Goal: Find specific page/section: Find specific page/section

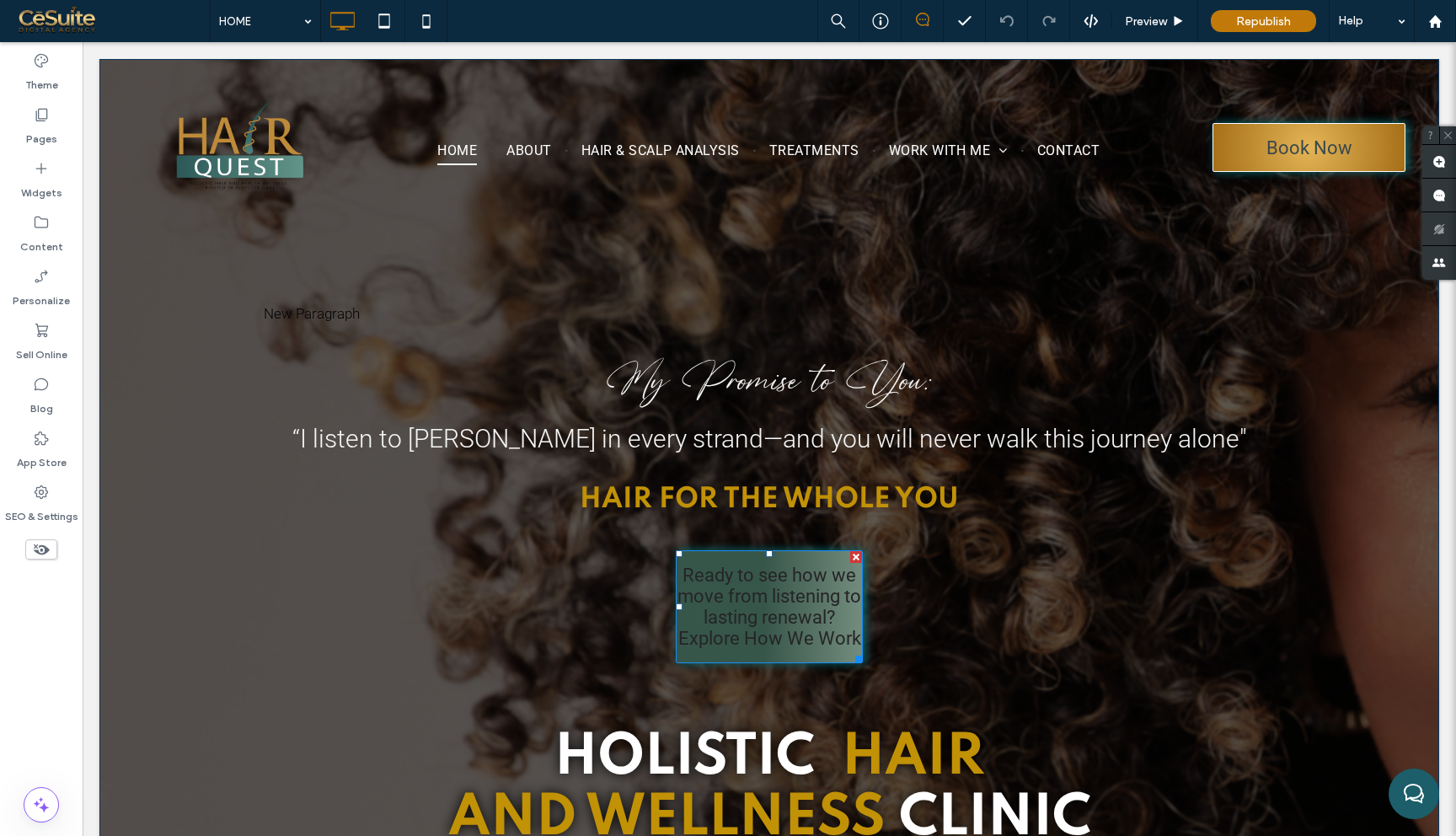
click at [828, 632] on span "Ready to see how we move from listening to lasting renewal? Explore How We Work" at bounding box center [770, 606] width 186 height 84
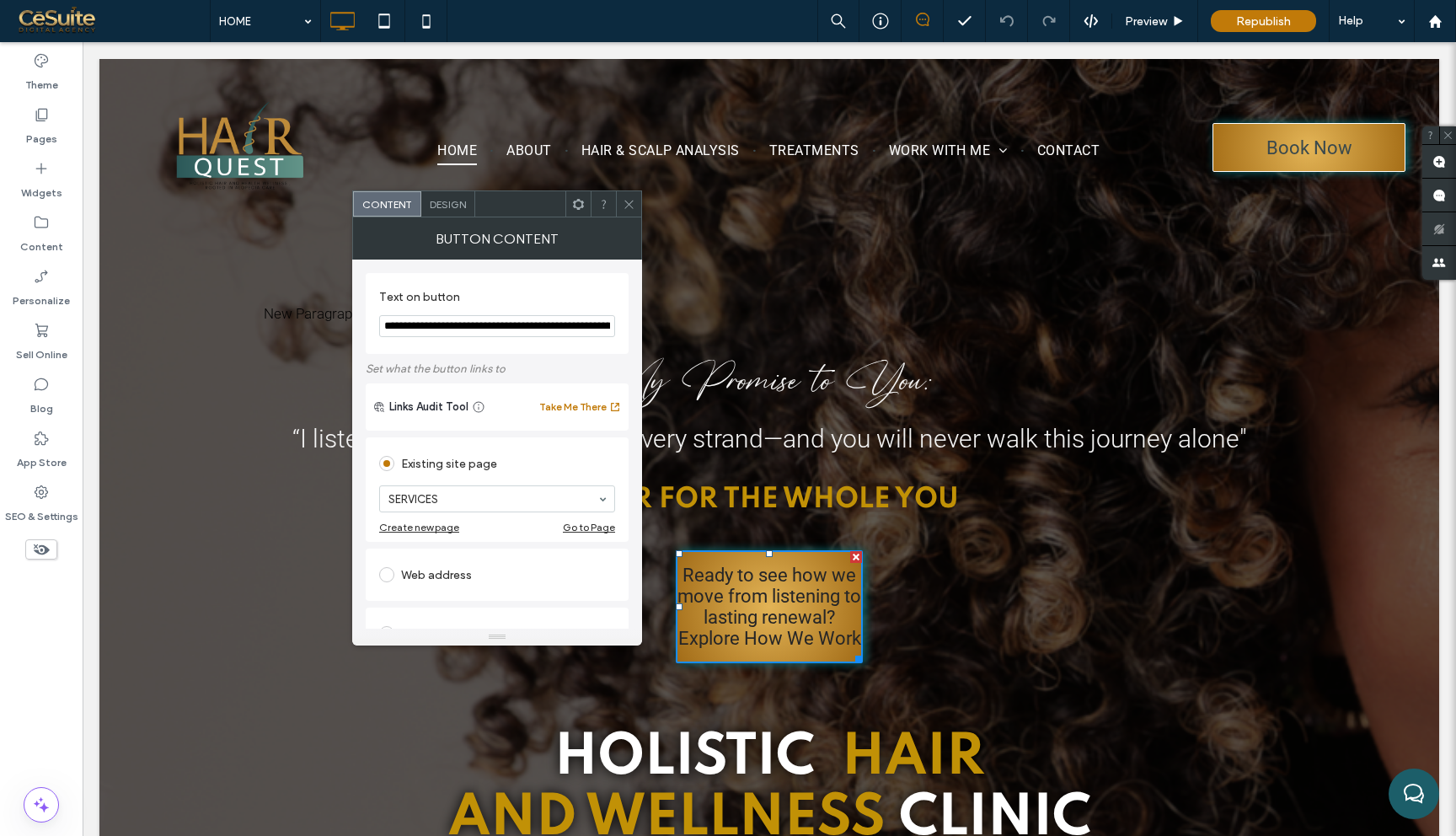
click at [626, 202] on icon at bounding box center [628, 204] width 13 height 13
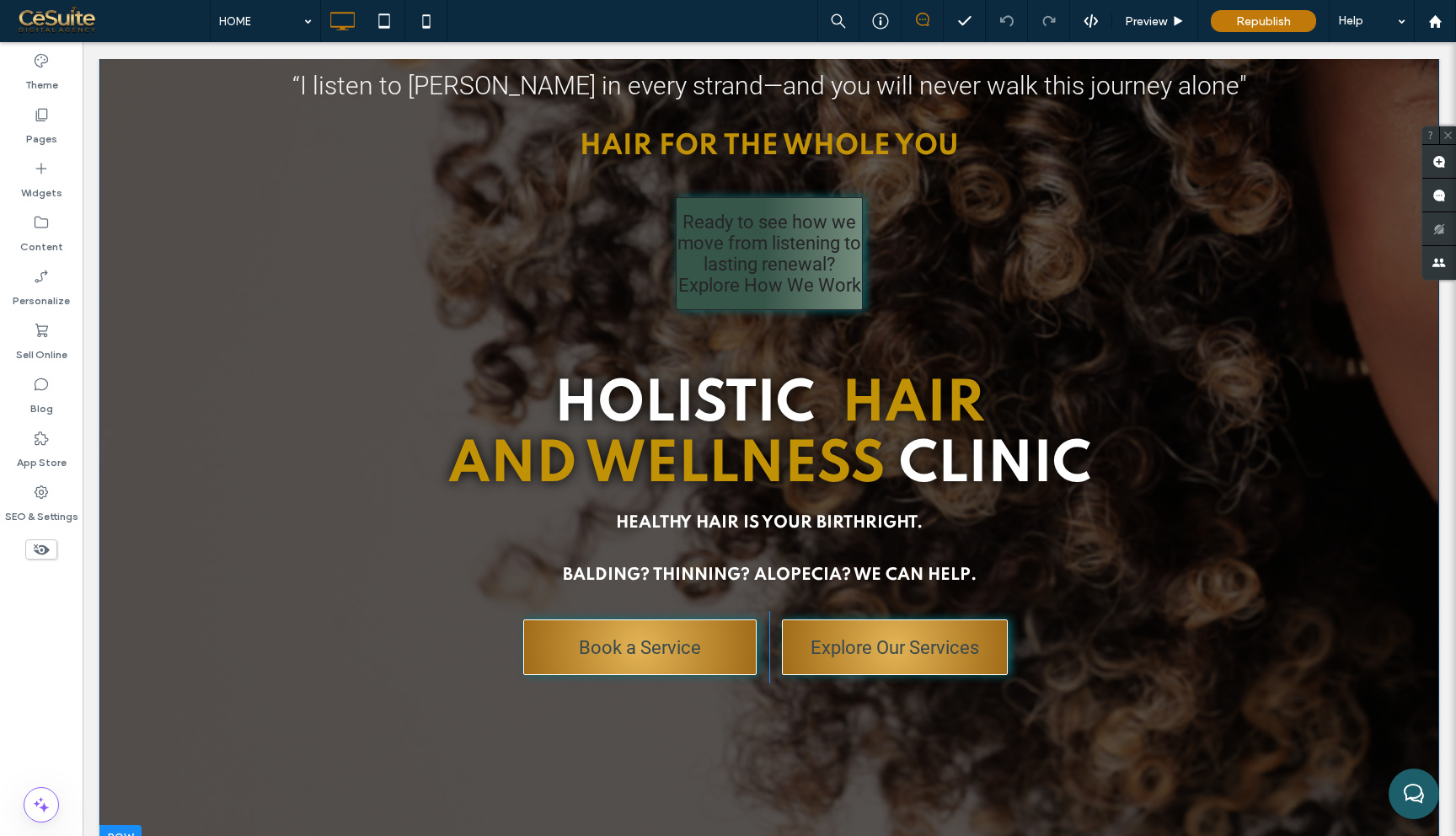
scroll to position [350, 0]
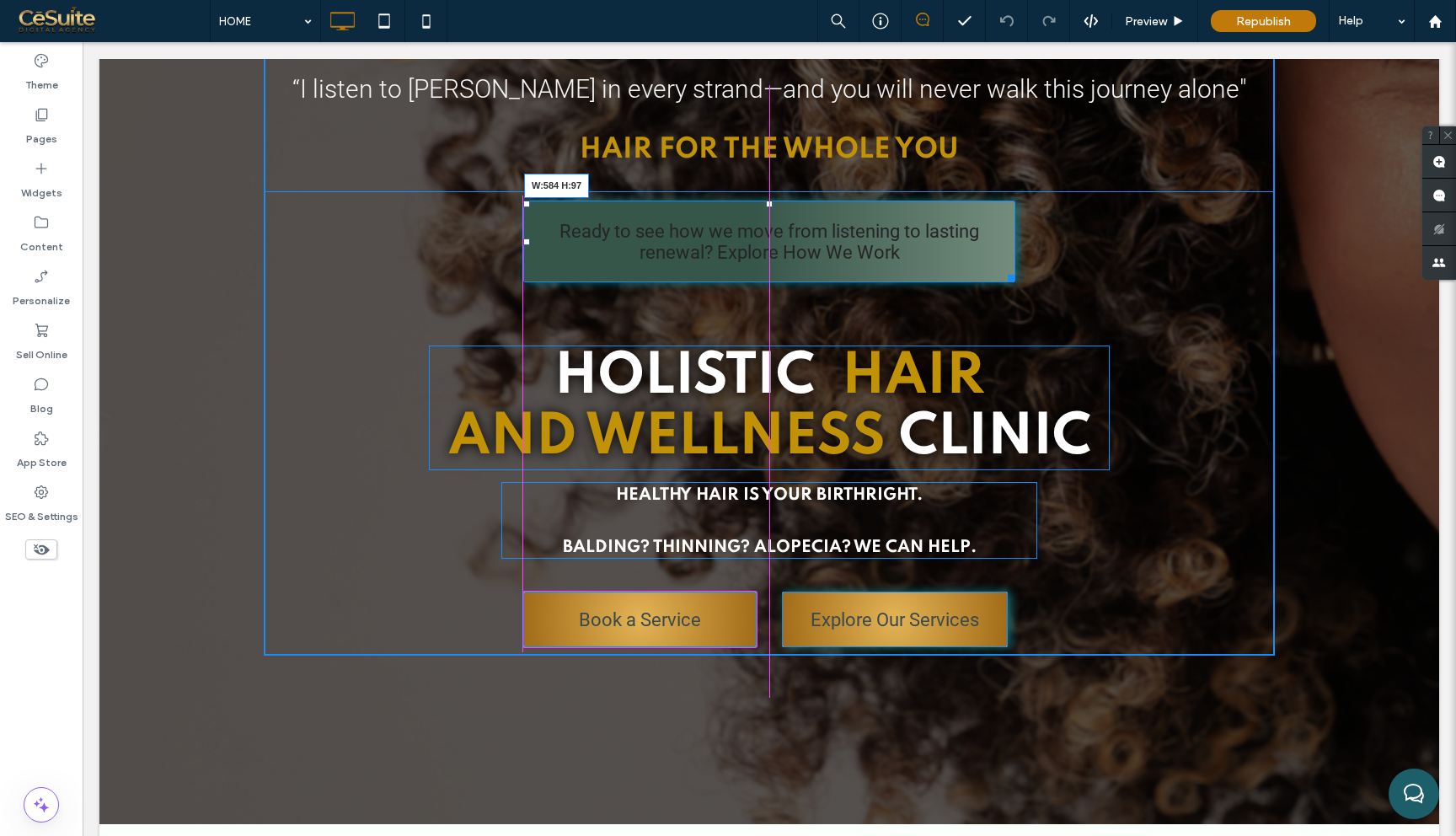
drag, startPoint x: 861, startPoint y: 306, endPoint x: 1011, endPoint y: 273, distance: 153.6
click at [1011, 273] on div at bounding box center [1007, 274] width 13 height 13
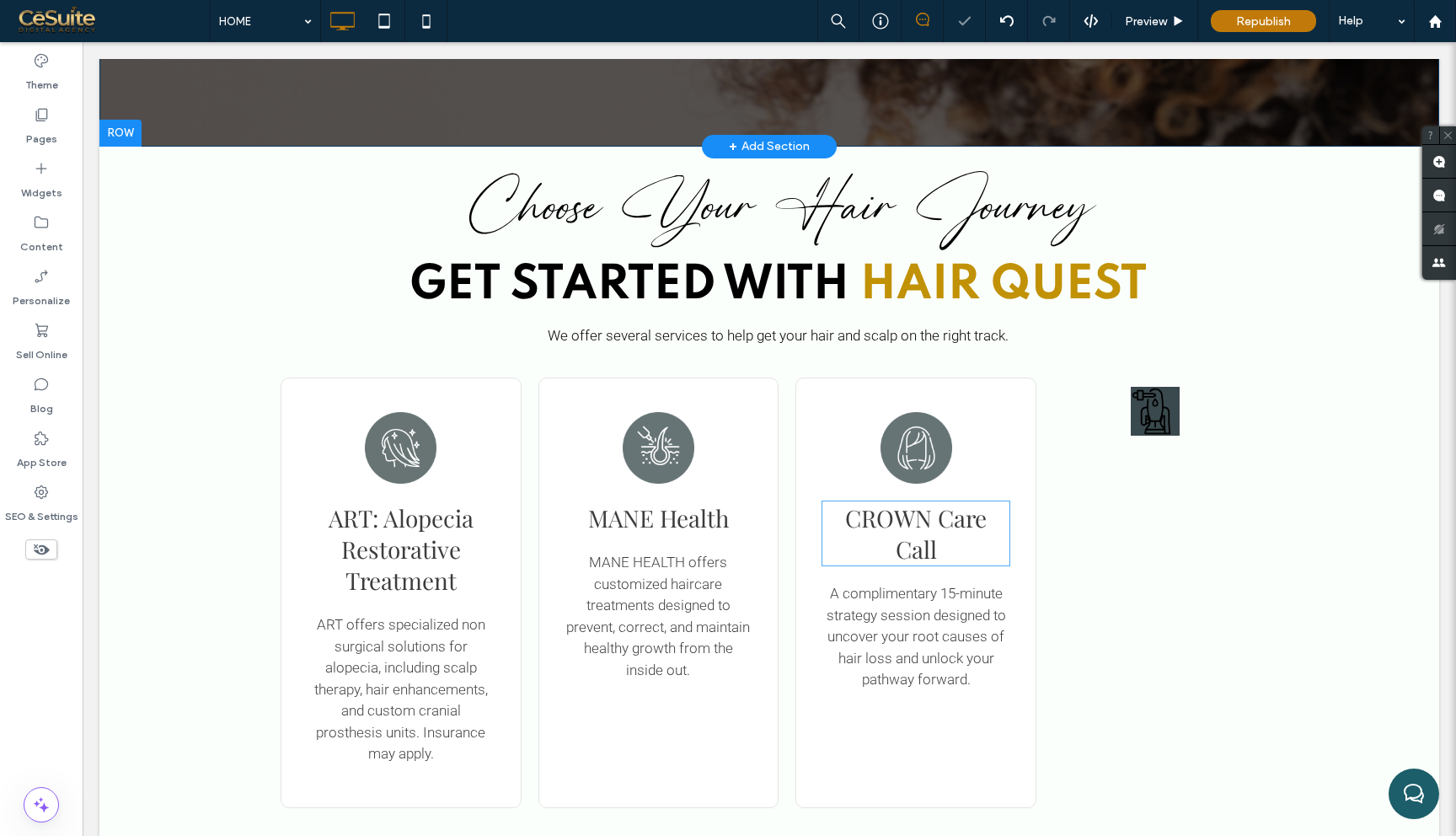
scroll to position [1091, 0]
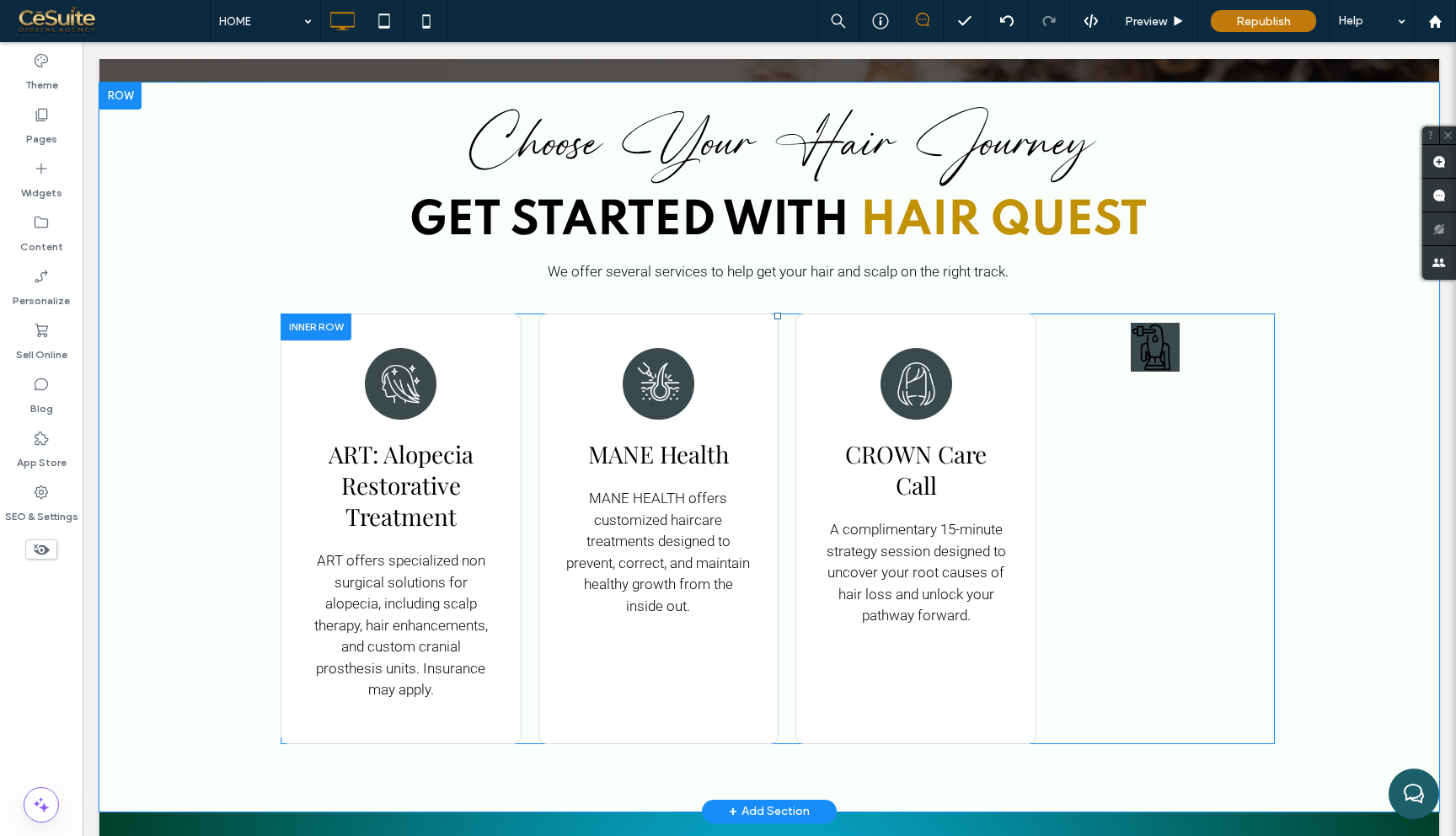
click at [1096, 519] on div "Click To Paste" at bounding box center [1155, 528] width 239 height 430
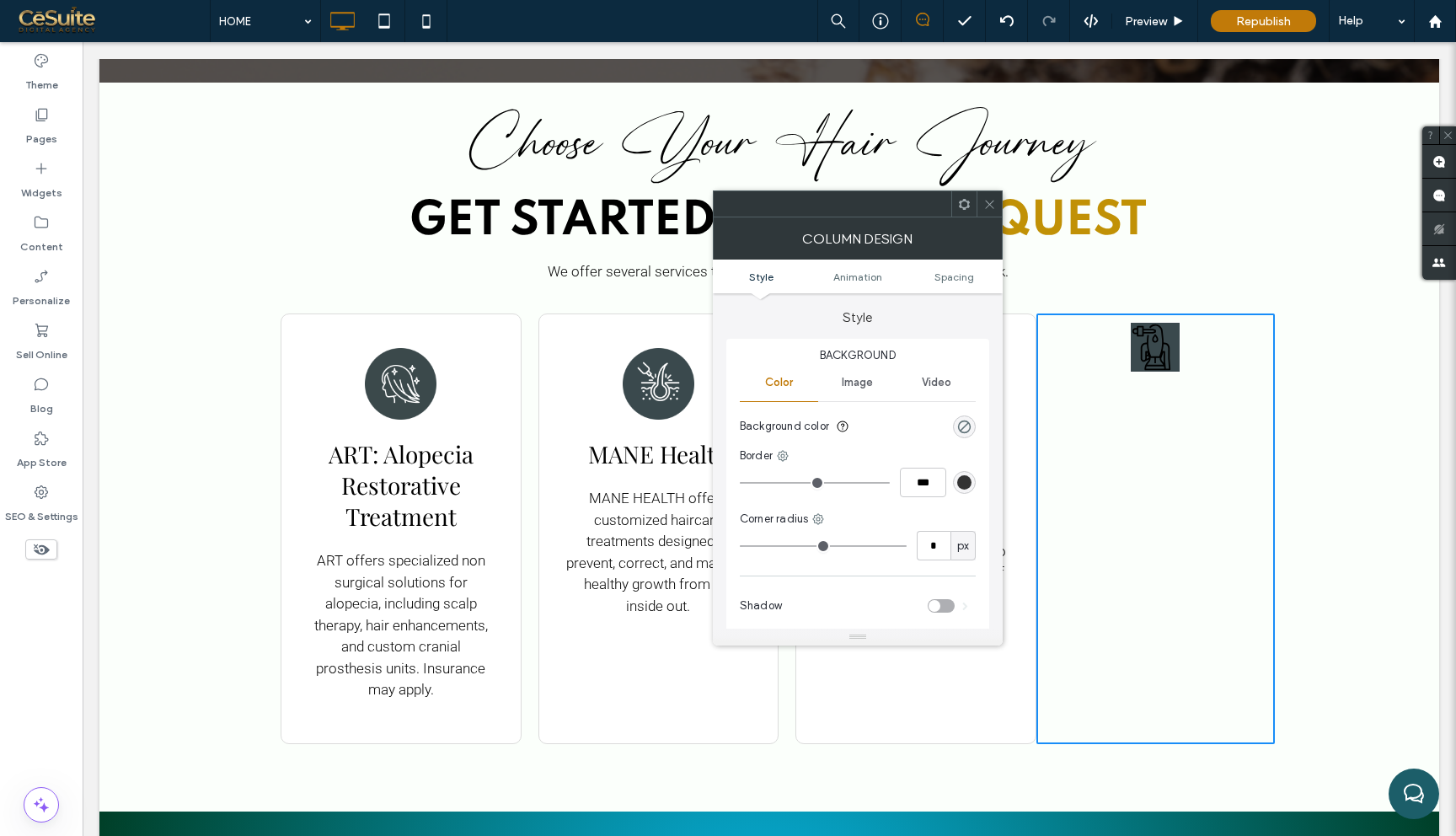
click at [964, 206] on icon at bounding box center [964, 204] width 13 height 13
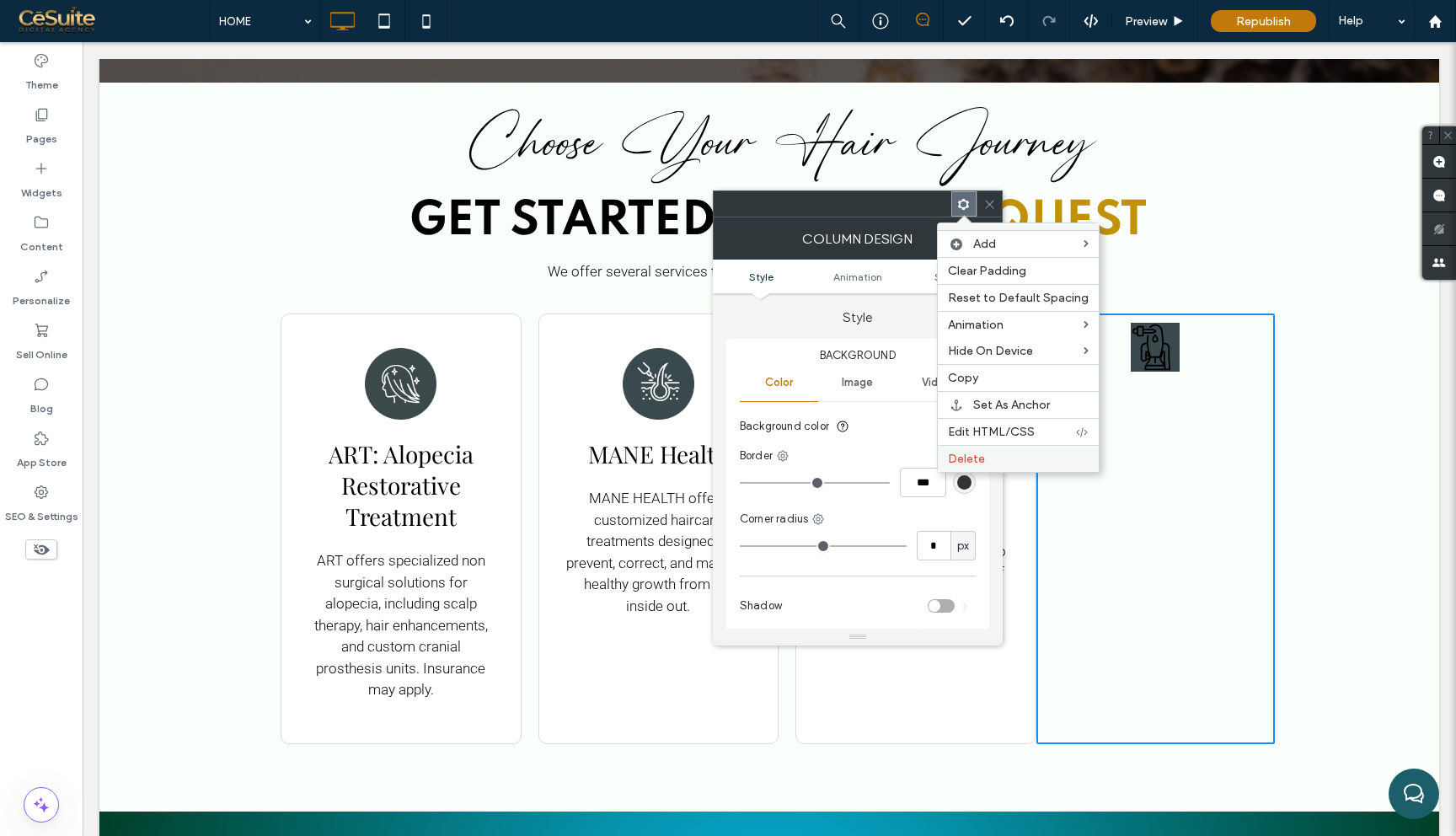
click at [972, 459] on span "Delete" at bounding box center [967, 458] width 37 height 14
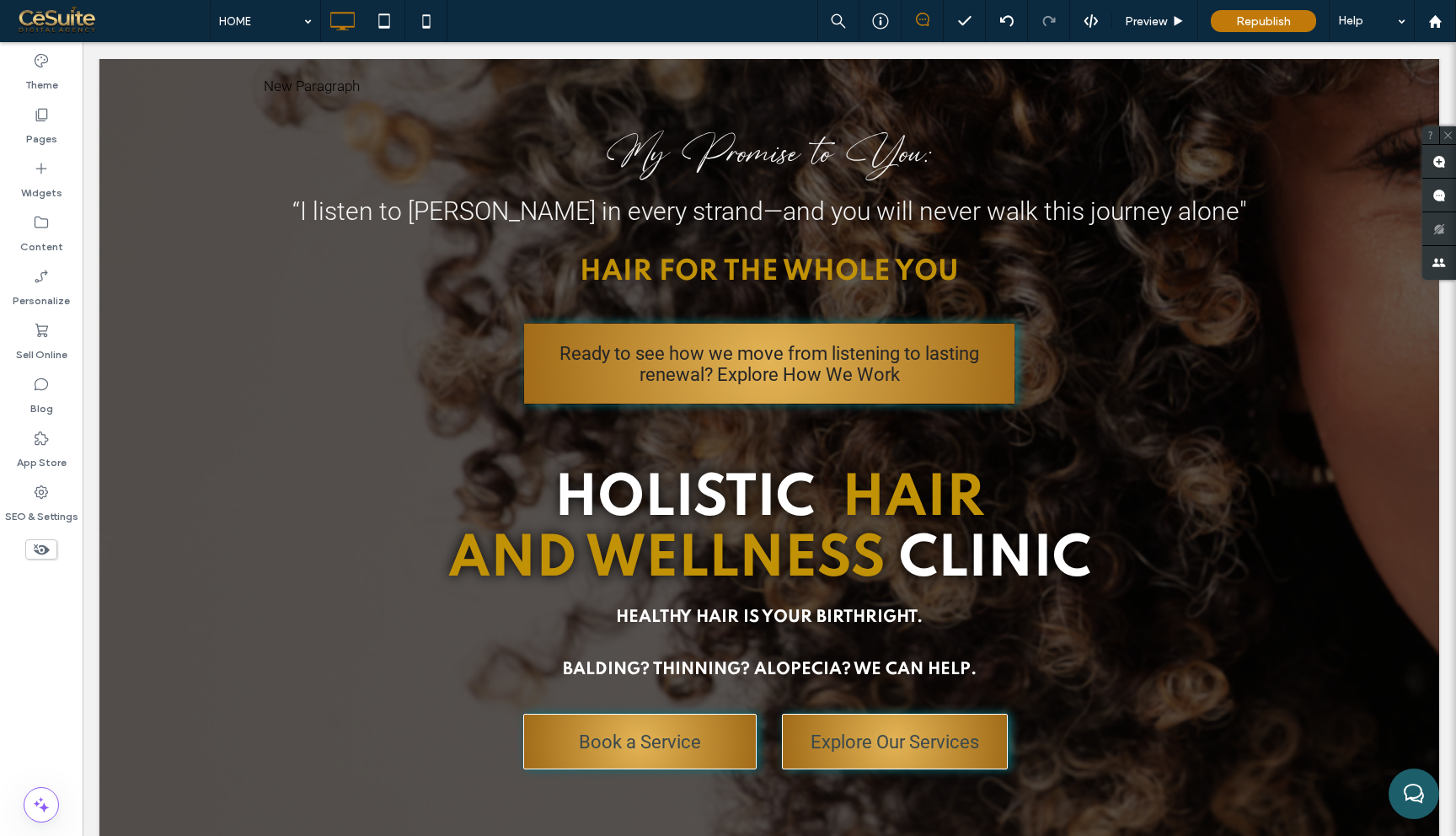
scroll to position [0, 0]
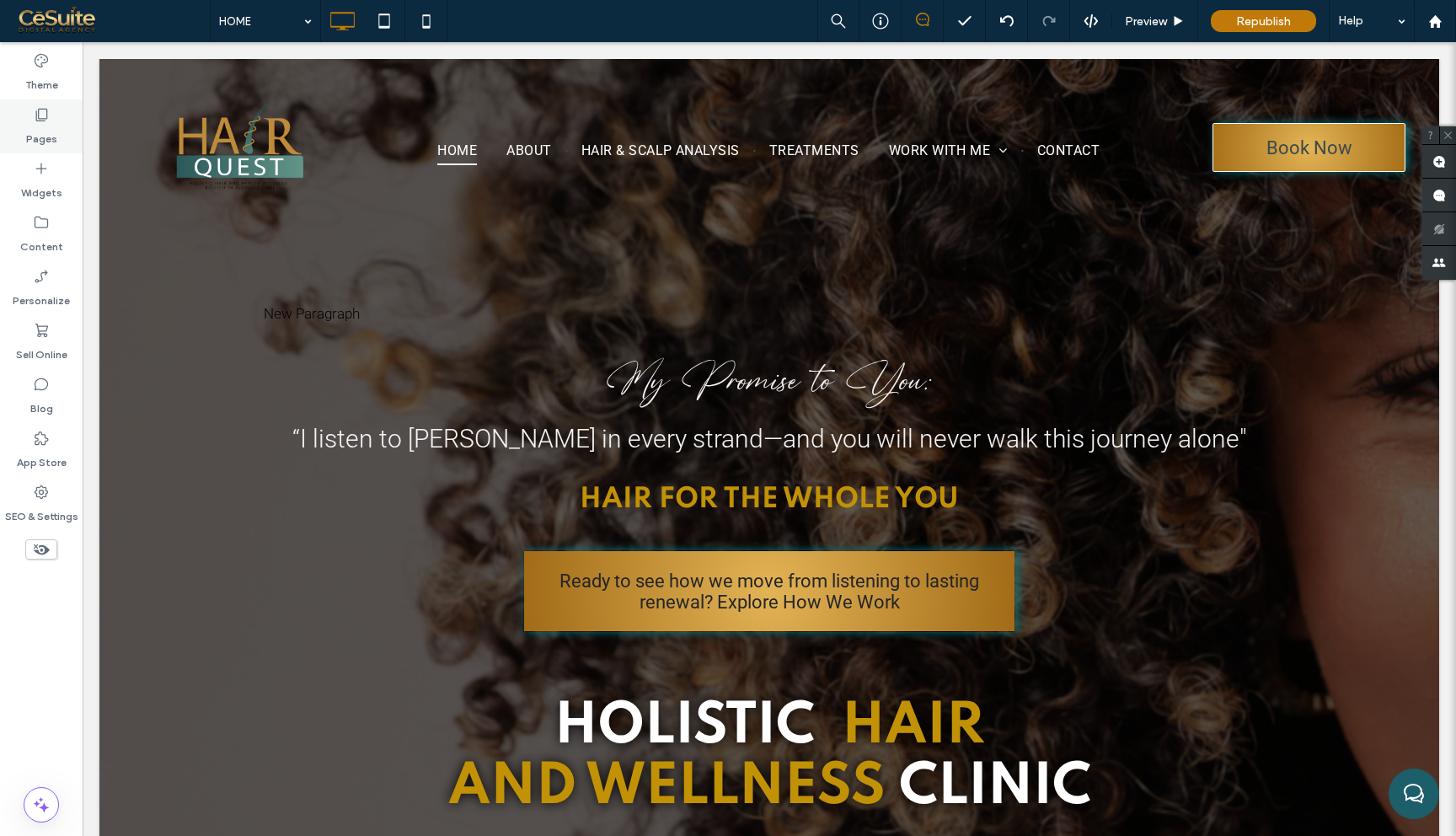
click at [33, 120] on icon at bounding box center [41, 114] width 16 height 16
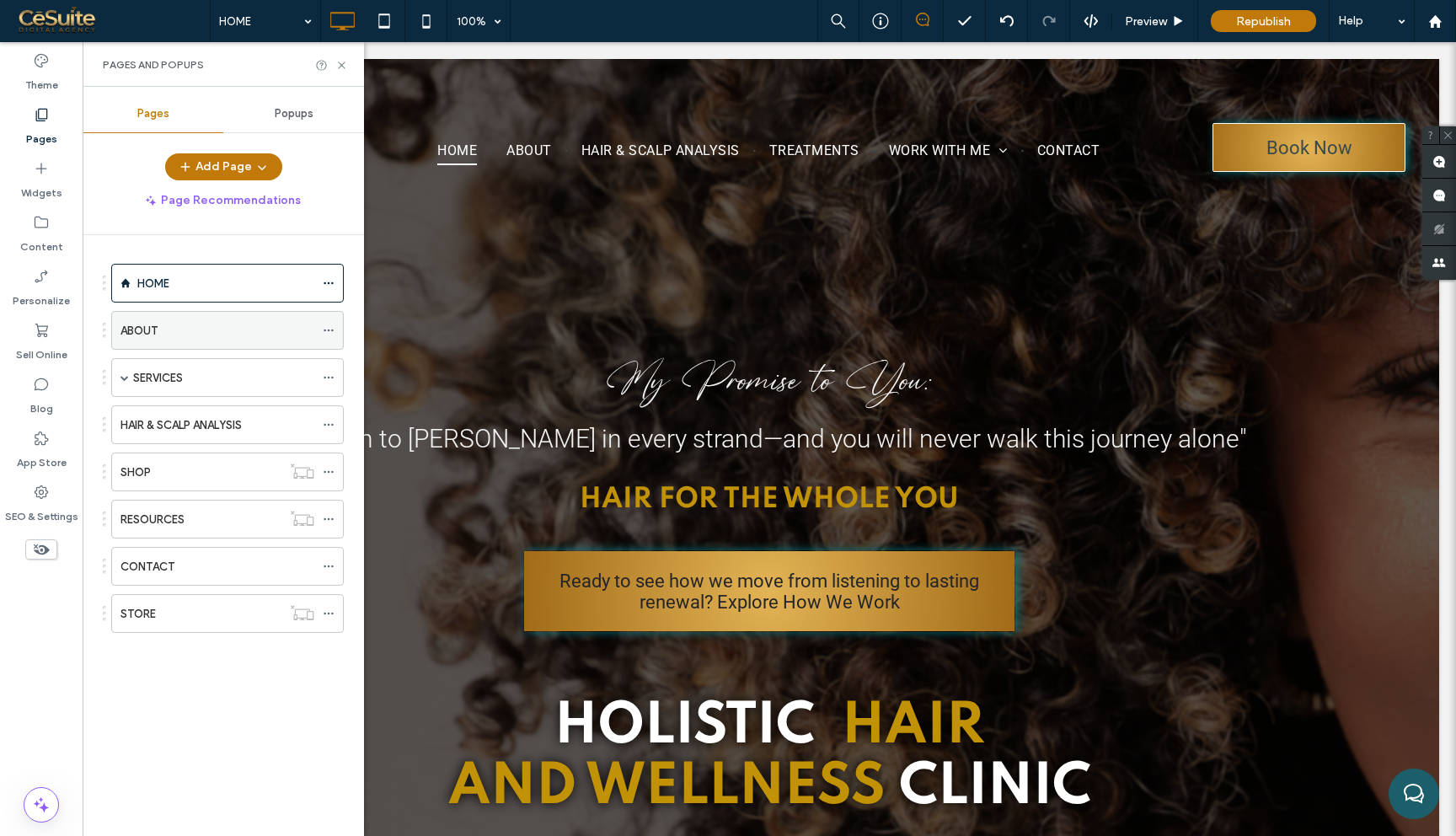
click at [188, 333] on div "ABOUT" at bounding box center [218, 331] width 193 height 17
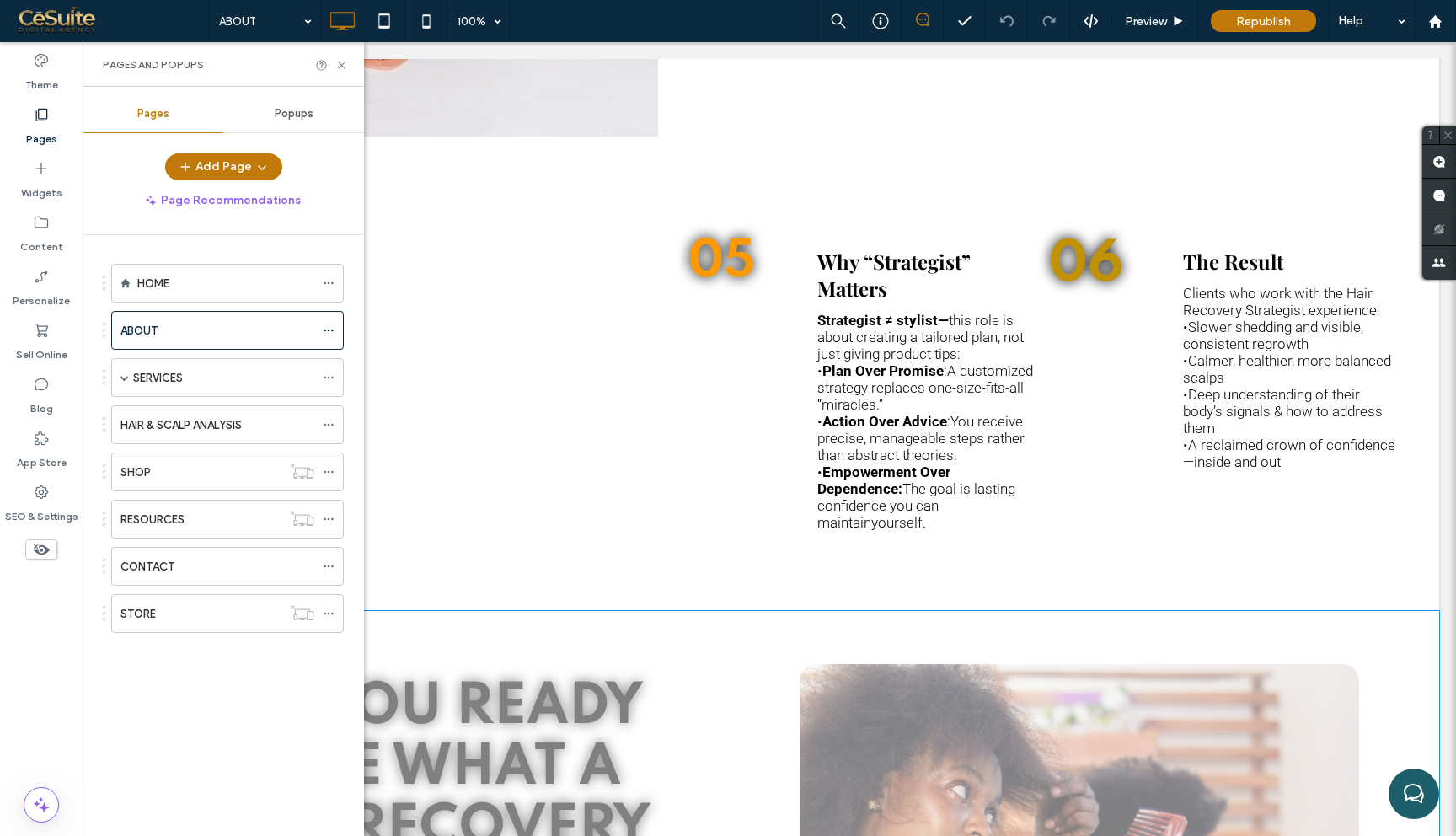
scroll to position [3171, 0]
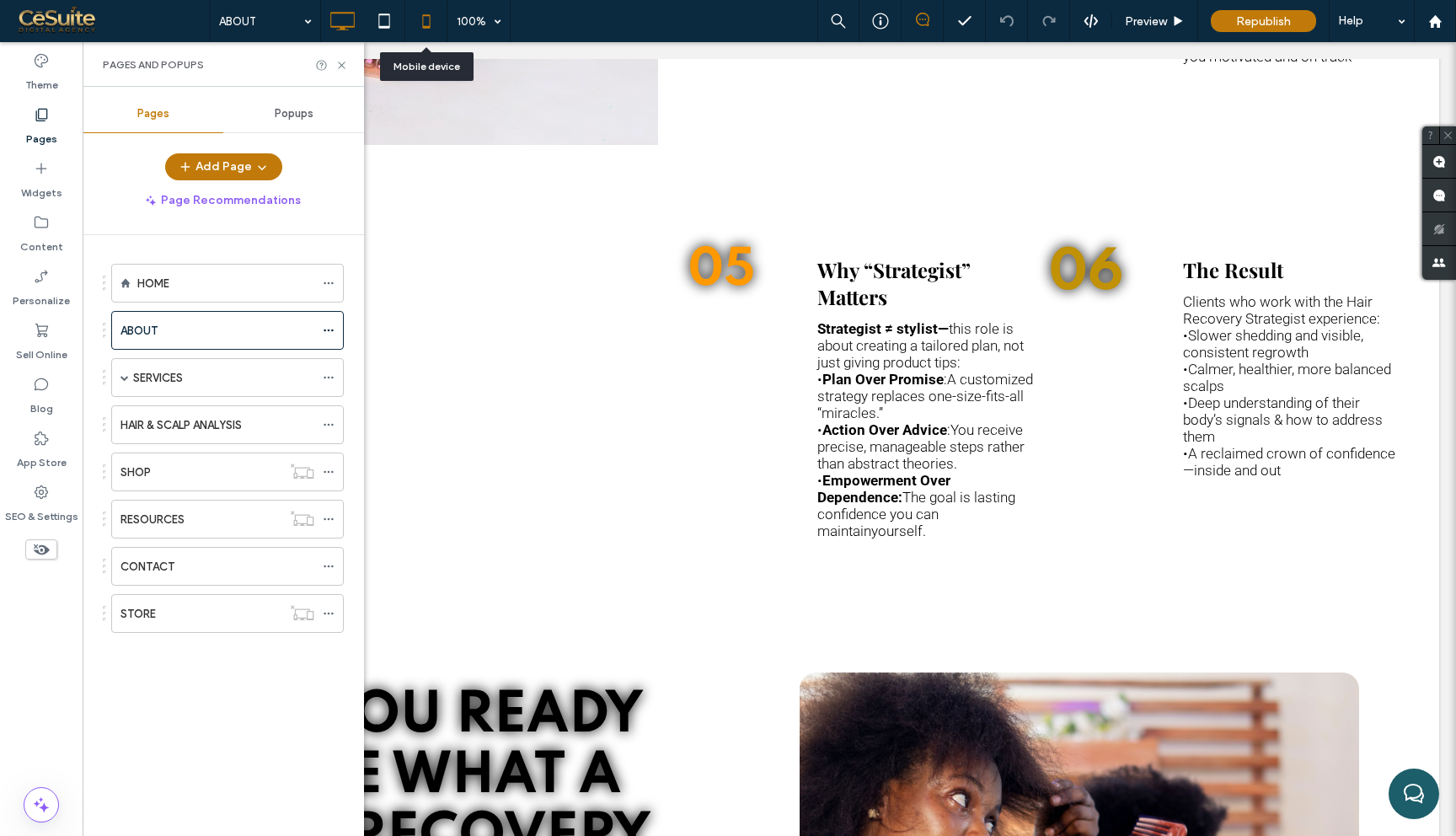
click at [419, 23] on icon at bounding box center [426, 20] width 34 height 34
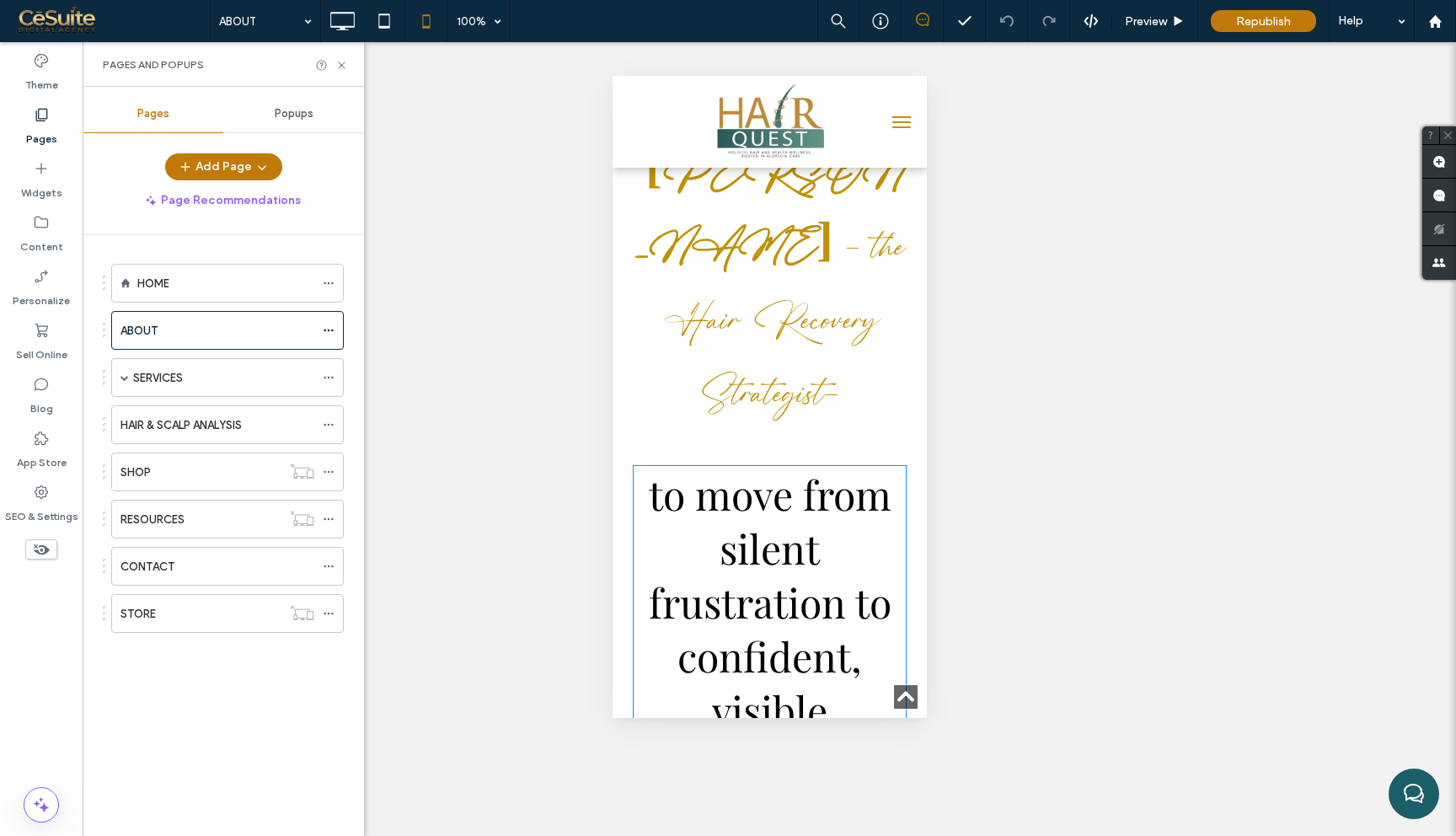
scroll to position [5866, 0]
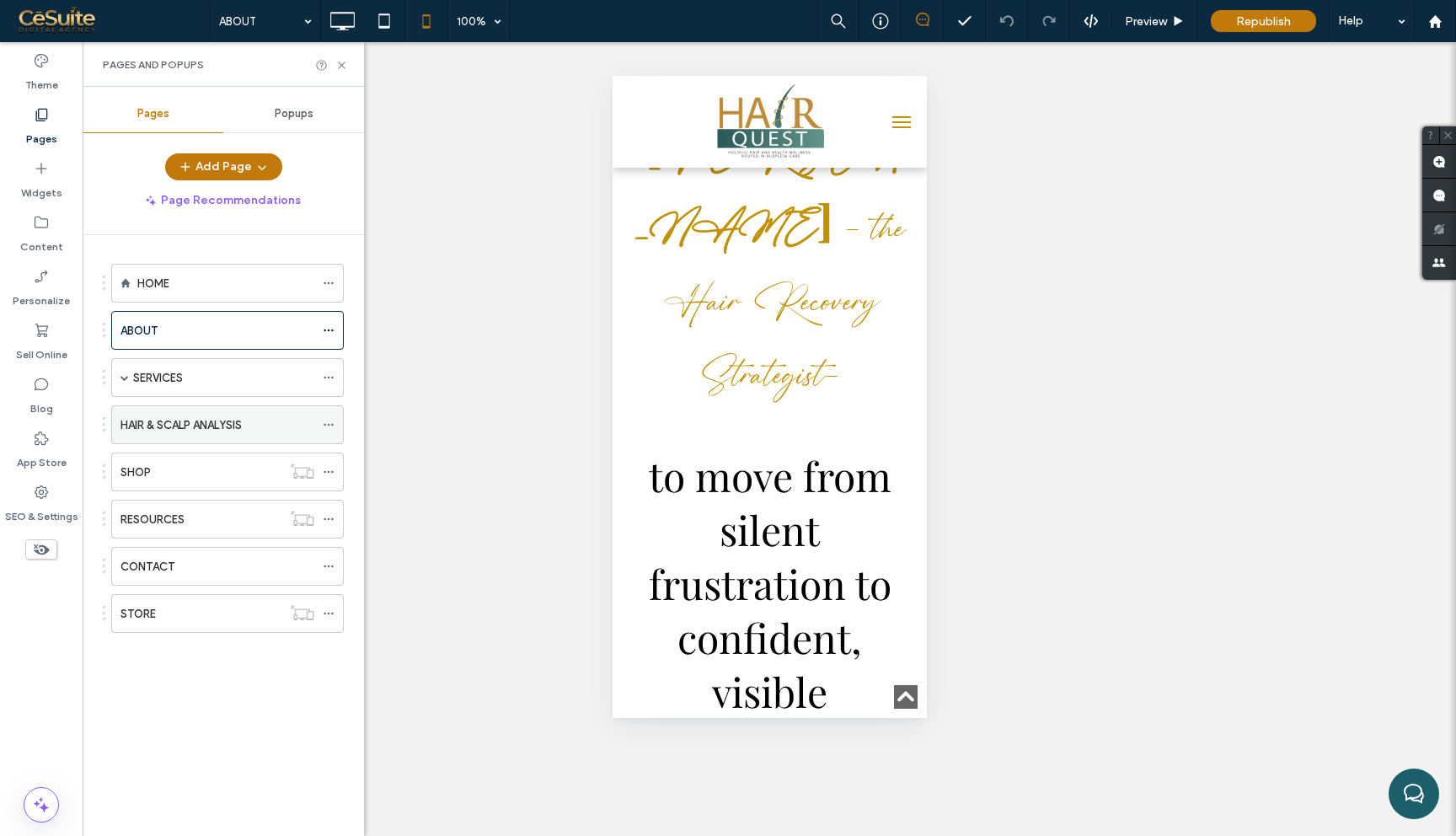
click at [169, 421] on label "HAIR & SCALP ANALYSIS" at bounding box center [182, 424] width 122 height 30
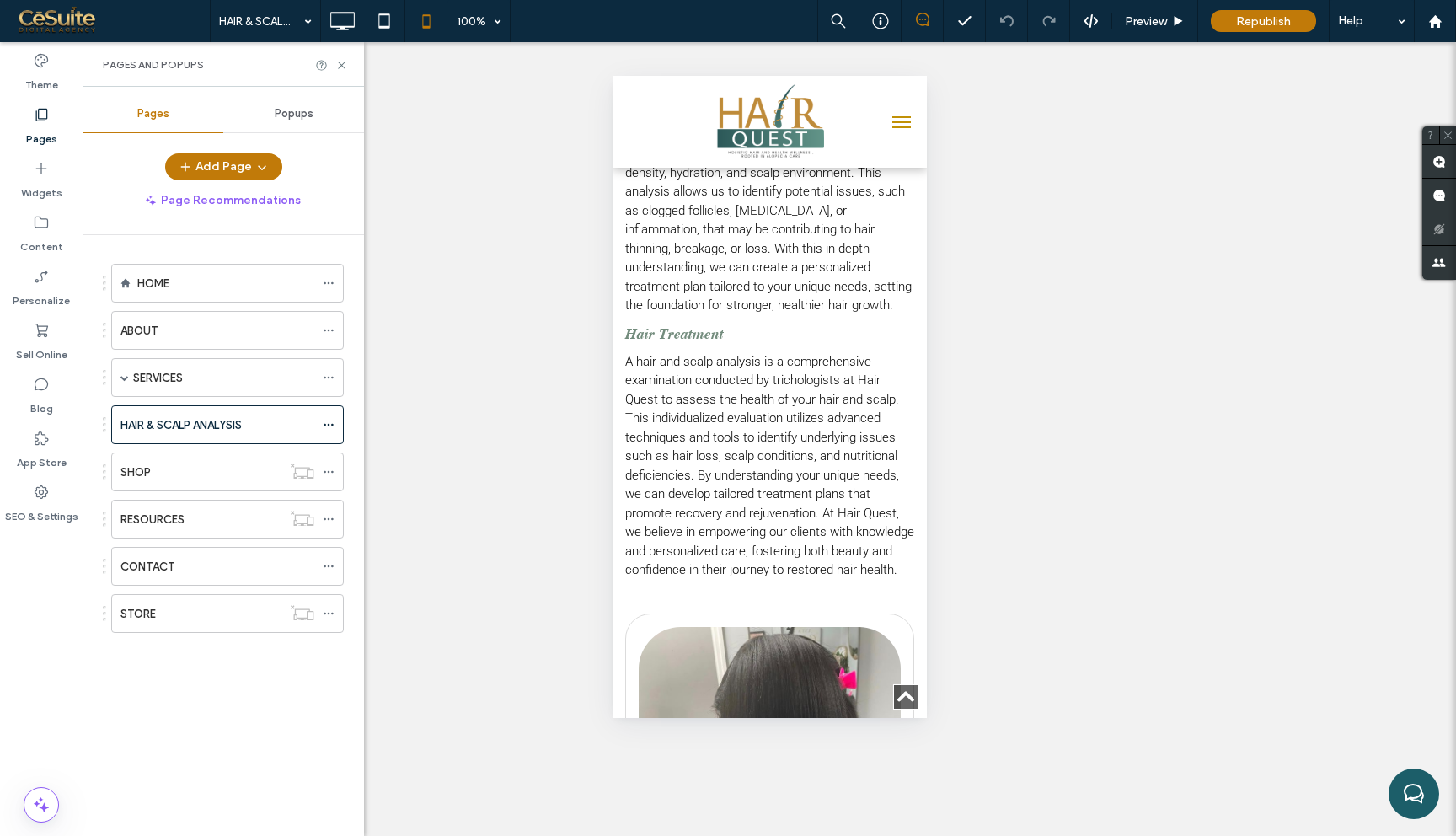
scroll to position [1589, 0]
